Goal: Task Accomplishment & Management: Manage account settings

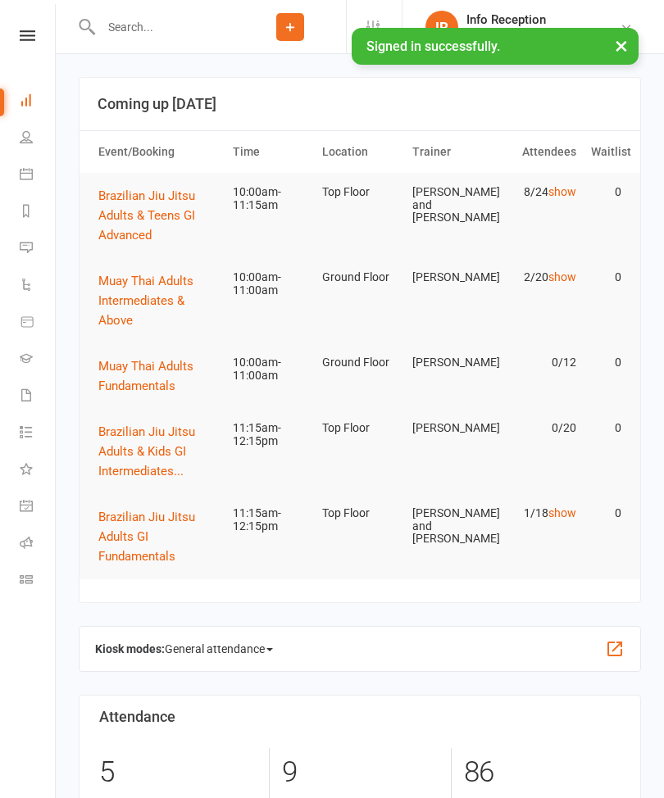
click at [183, 34] on input "text" at bounding box center [165, 27] width 139 height 23
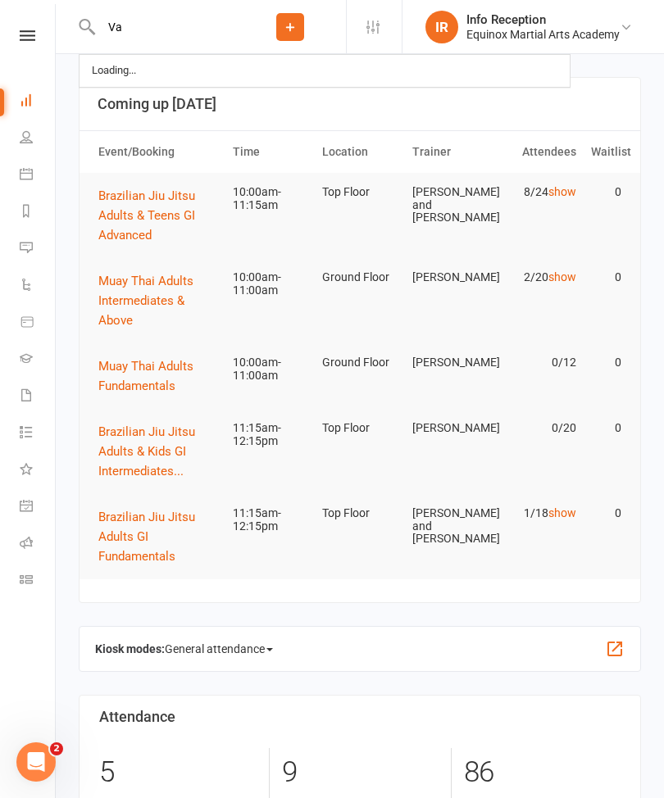
type input "V"
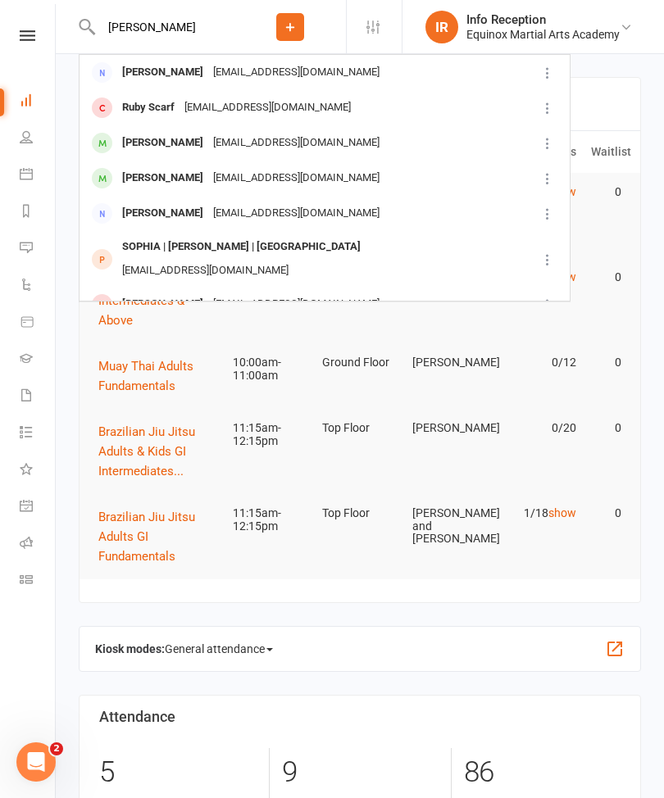
type input "[PERSON_NAME]"
click at [334, 293] on div "[EMAIL_ADDRESS][DOMAIN_NAME]" at bounding box center [296, 305] width 176 height 24
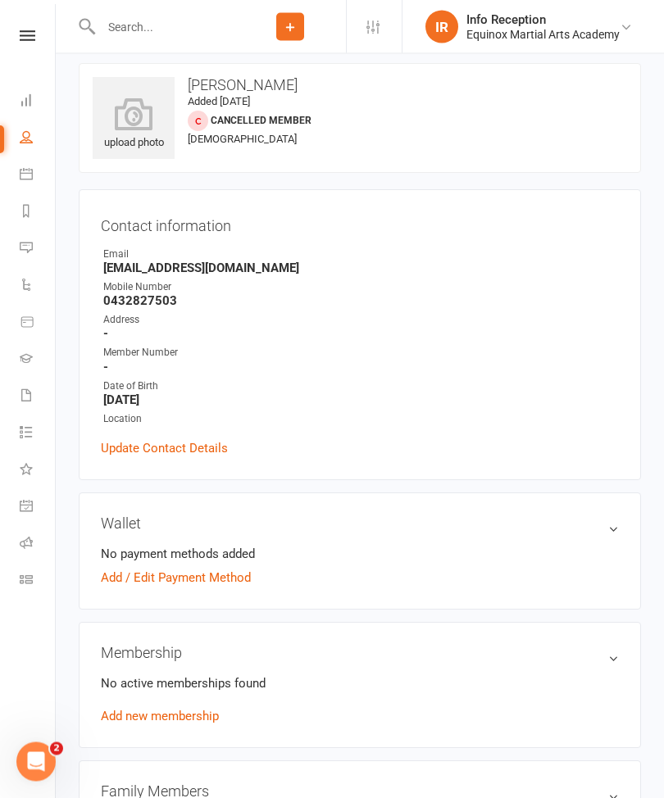
scroll to position [14, 0]
click at [230, 579] on link "Add / Edit Payment Method" at bounding box center [176, 578] width 150 height 20
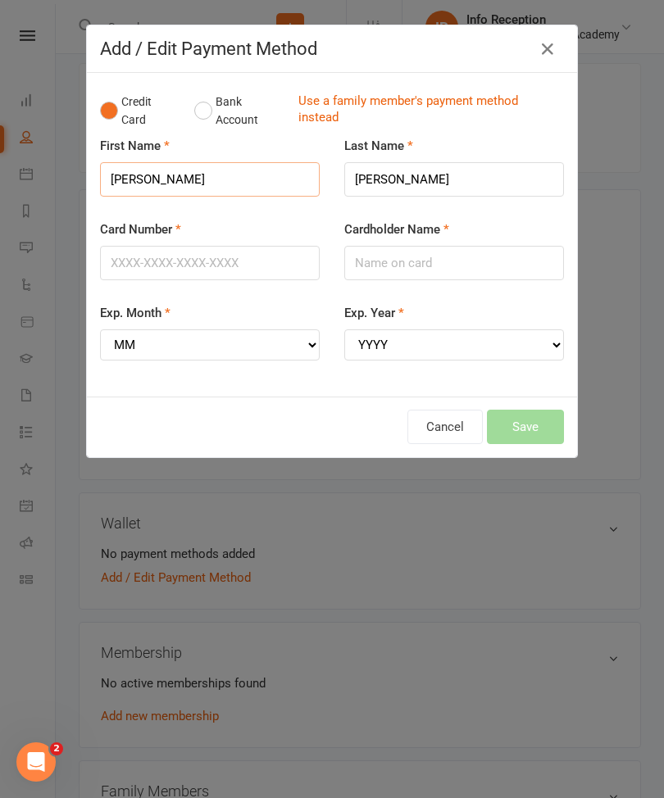
click at [189, 170] on input "[PERSON_NAME]" at bounding box center [210, 179] width 220 height 34
type input "S"
type input "[PERSON_NAME]"
click at [231, 257] on input "Card Number" at bounding box center [210, 263] width 220 height 34
type input "[CREDIT_CARD_NUMBER]"
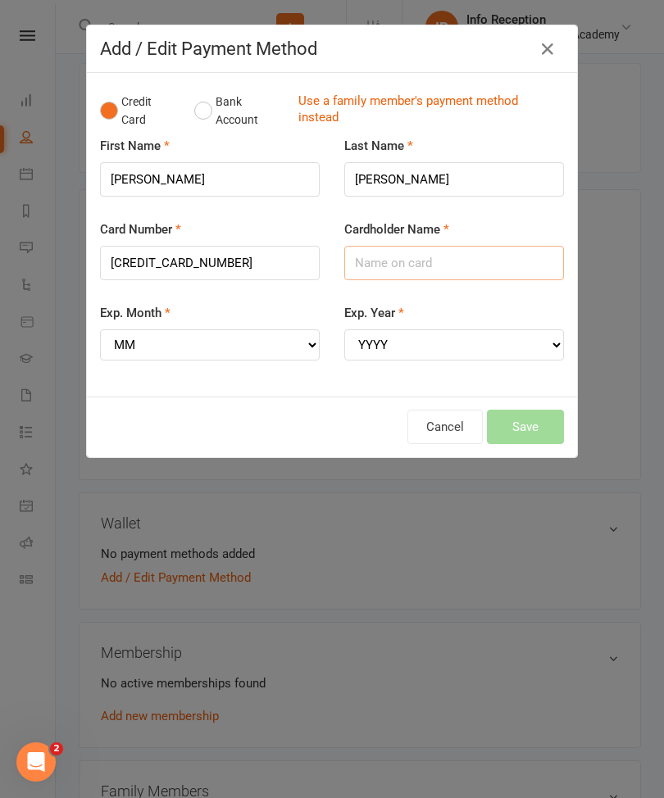
click at [468, 266] on input "Cardholder Name" at bounding box center [454, 263] width 220 height 34
click at [215, 174] on input "[PERSON_NAME]" at bounding box center [210, 179] width 220 height 34
click at [434, 264] on input "Cardholder Name" at bounding box center [454, 263] width 220 height 34
type input "[PERSON_NAME]"
click at [229, 348] on select "MM 01 02 03 04 05 06 07 08 09 10 11 12" at bounding box center [210, 345] width 220 height 31
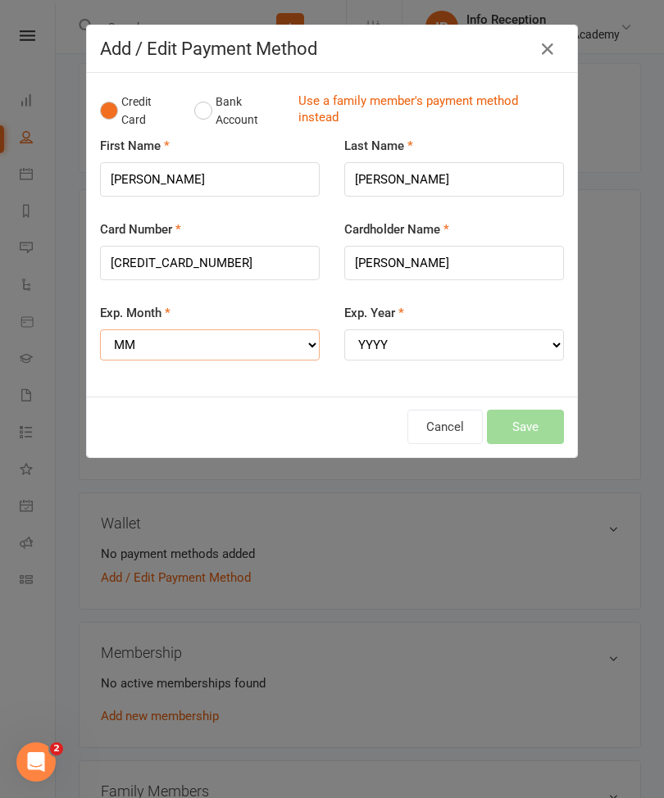
select select "08"
click at [446, 348] on select "YYYY 2025 2026 2027 2028 2029 2030 2031 2032 2033 2034" at bounding box center [454, 345] width 220 height 31
select select "2028"
click at [530, 416] on button "Save" at bounding box center [525, 427] width 77 height 34
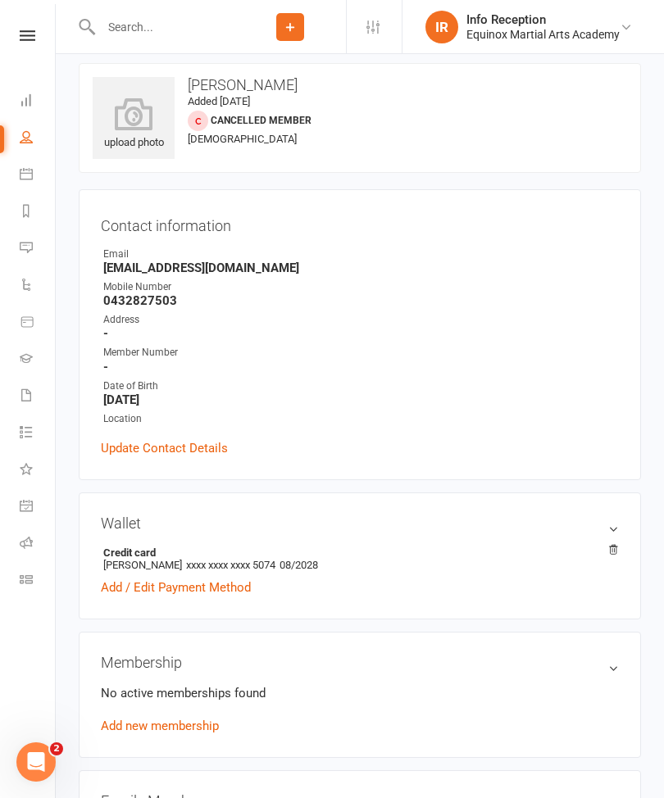
click at [197, 592] on link "Add / Edit Payment Method" at bounding box center [176, 588] width 150 height 20
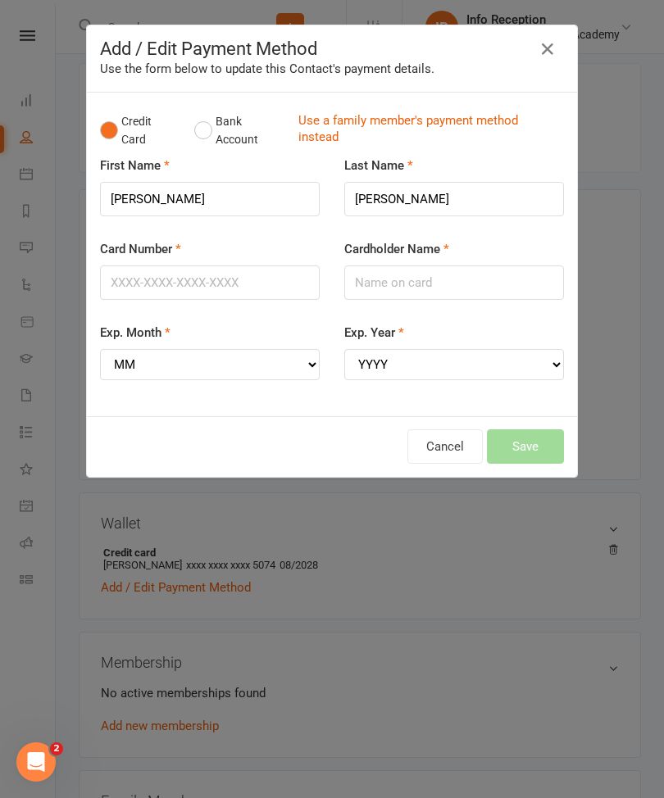
click at [334, 671] on div "Add / Edit Payment Method Use the form below to update this Contact's payment d…" at bounding box center [332, 399] width 664 height 798
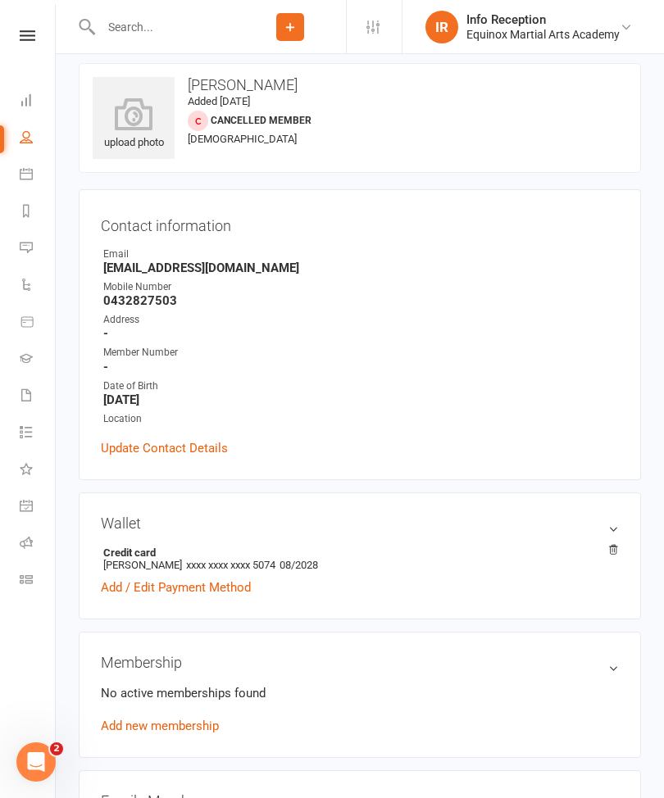
click at [188, 732] on link "Add new membership" at bounding box center [160, 726] width 118 height 15
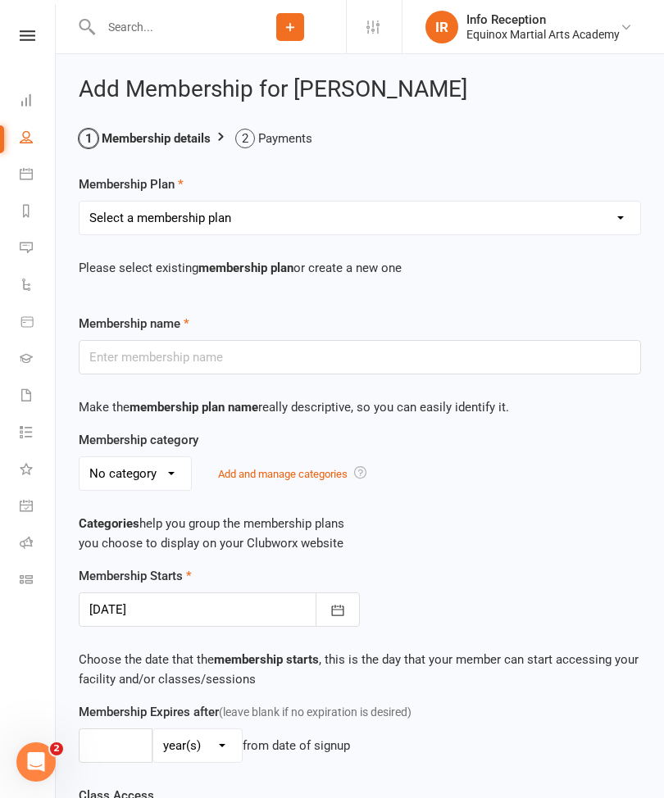
click at [382, 221] on select "Select a membership plan Adults Unlimited Pass Adults Basic Pass 2 Class/Week K…" at bounding box center [360, 218] width 561 height 33
select select "8"
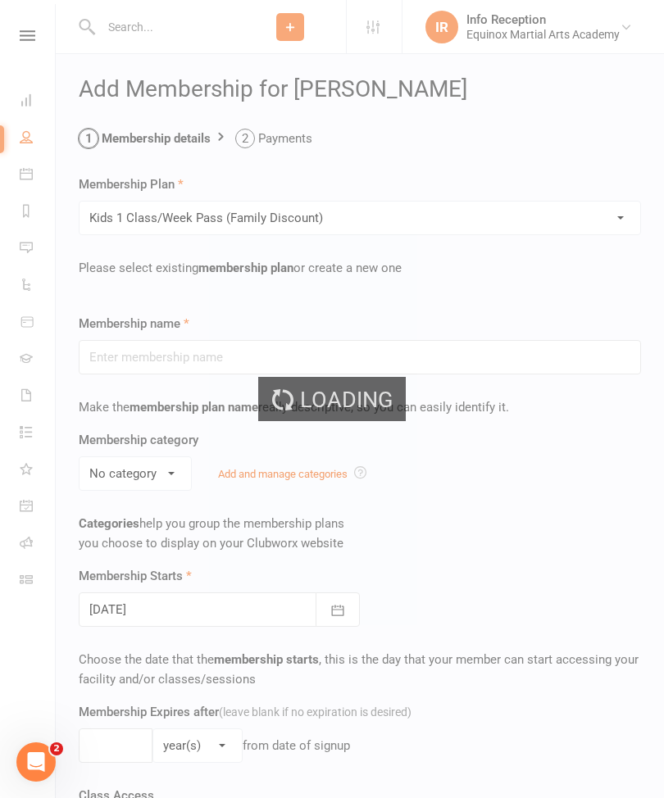
type input "Kids 1 Class/Week Pass (Family Discount)"
select select "0"
type input "0"
type input "1"
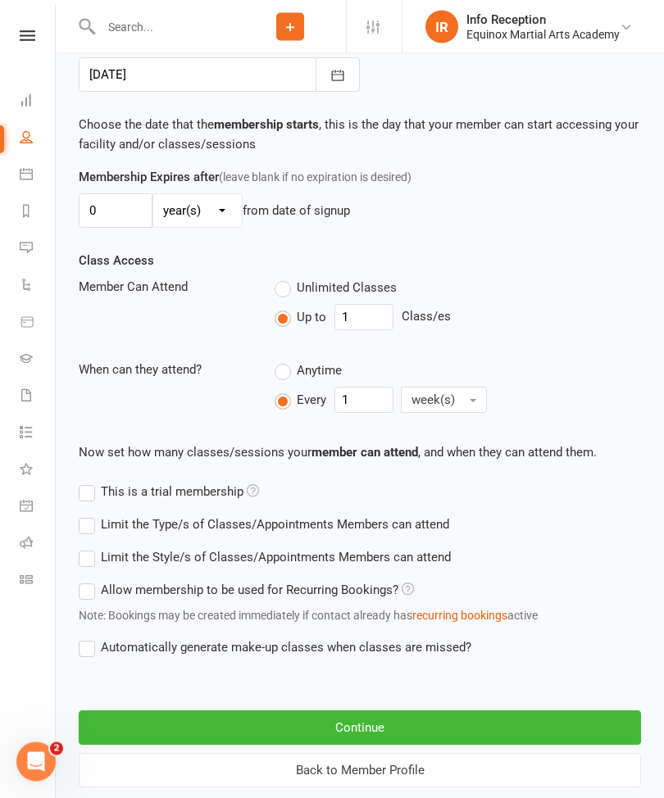
click at [411, 731] on button "Continue" at bounding box center [360, 729] width 562 height 34
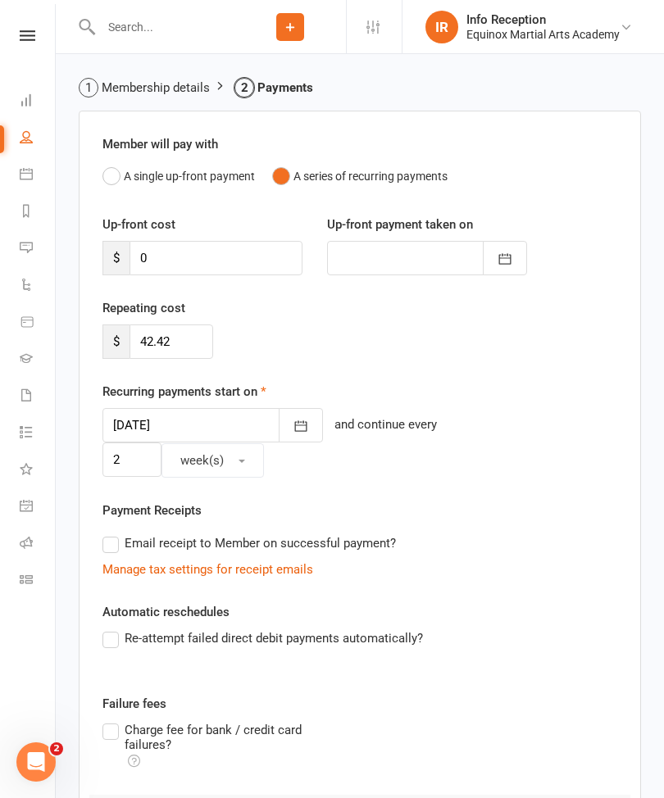
scroll to position [289, 0]
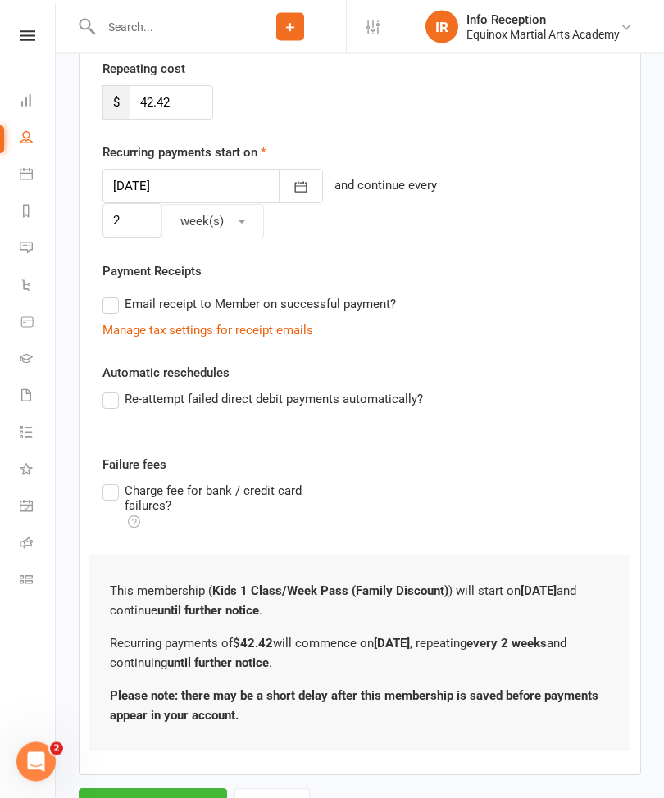
click at [193, 789] on button "Save Membership" at bounding box center [153, 806] width 148 height 34
